Goal: Check status: Check status

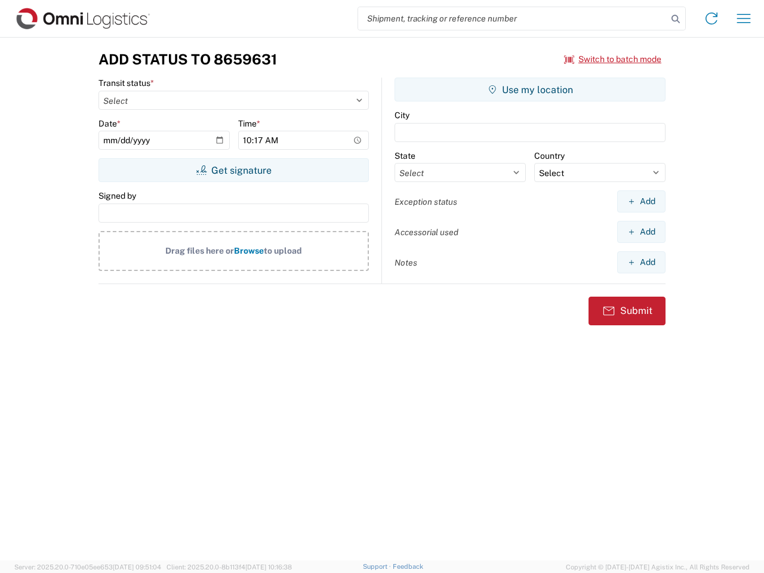
click at [512, 18] on input "search" at bounding box center [512, 18] width 309 height 23
click at [675, 19] on icon at bounding box center [675, 19] width 17 height 17
click at [711, 18] on icon at bounding box center [711, 18] width 19 height 19
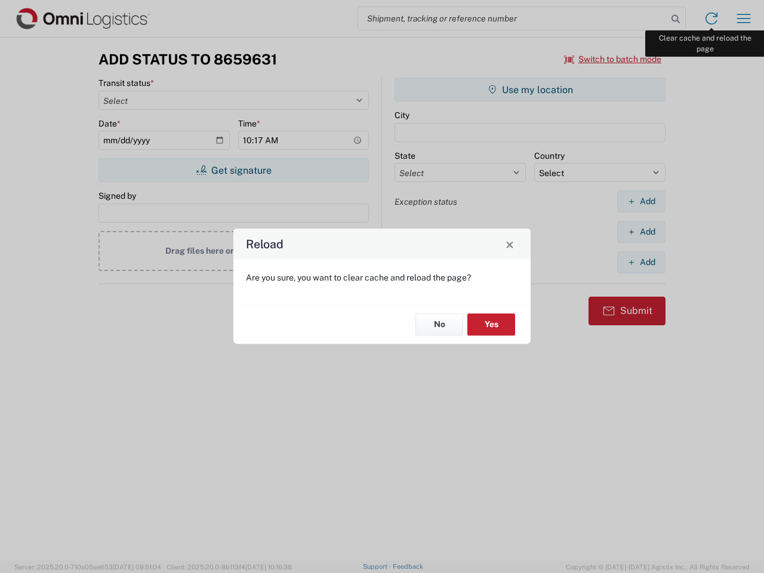
click at [743, 18] on div "Reload Are you sure, you want to clear cache and reload the page? No Yes" at bounding box center [382, 286] width 764 height 573
click at [613, 59] on div "Reload Are you sure, you want to clear cache and reload the page? No Yes" at bounding box center [382, 286] width 764 height 573
click at [233, 170] on div "Reload Are you sure, you want to clear cache and reload the page? No Yes" at bounding box center [382, 286] width 764 height 573
click at [530, 89] on div "Reload Are you sure, you want to clear cache and reload the page? No Yes" at bounding box center [382, 286] width 764 height 573
click at [641, 201] on div "Reload Are you sure, you want to clear cache and reload the page? No Yes" at bounding box center [382, 286] width 764 height 573
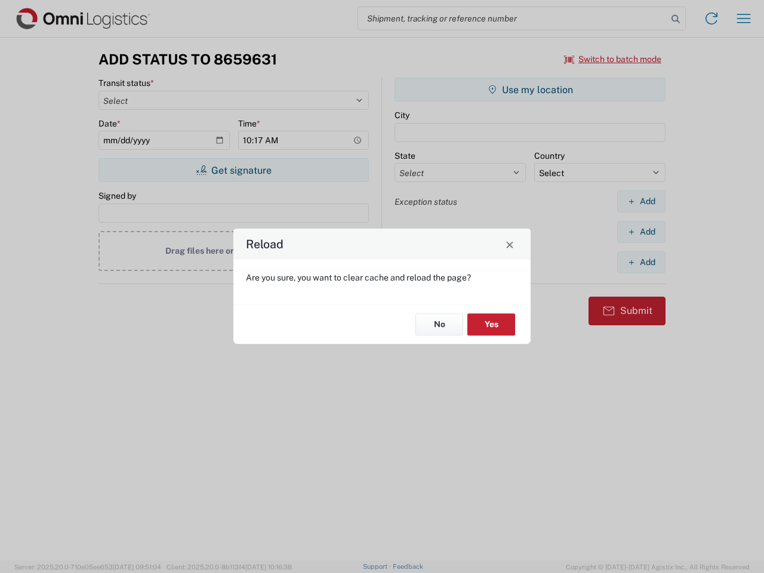
click at [641, 231] on div "Reload Are you sure, you want to clear cache and reload the page? No Yes" at bounding box center [382, 286] width 764 height 573
click at [641, 262] on div "Reload Are you sure, you want to clear cache and reload the page? No Yes" at bounding box center [382, 286] width 764 height 573
